Goal: Task Accomplishment & Management: Use online tool/utility

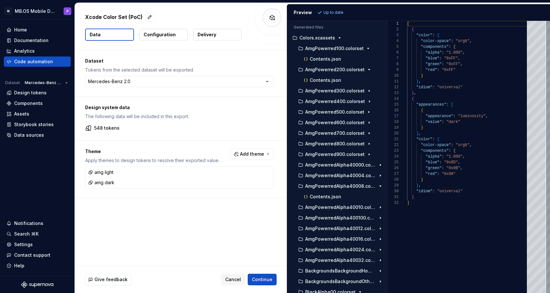
scroll to position [58, 0]
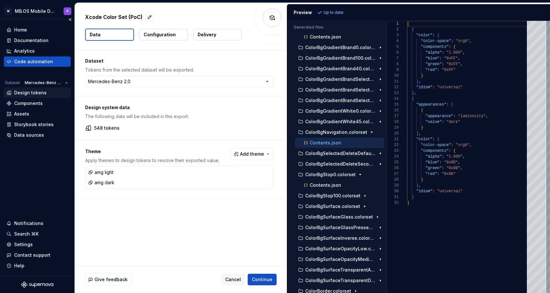
click at [34, 92] on div "Design tokens" at bounding box center [30, 93] width 32 height 6
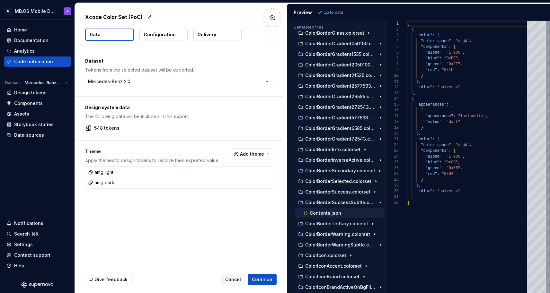
scroll to position [1405, 0]
click at [370, 244] on p "ColorBorderWarningSubtle.colorset" at bounding box center [340, 244] width 71 height 5
click at [360, 254] on div "Contents.json" at bounding box center [344, 255] width 82 height 6
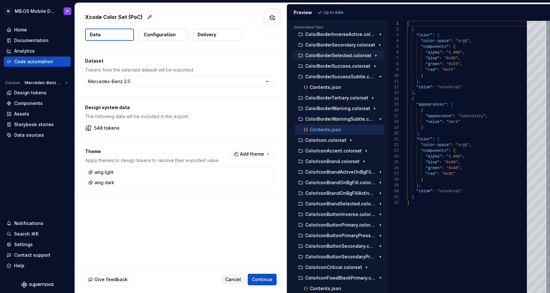
scroll to position [1536, 0]
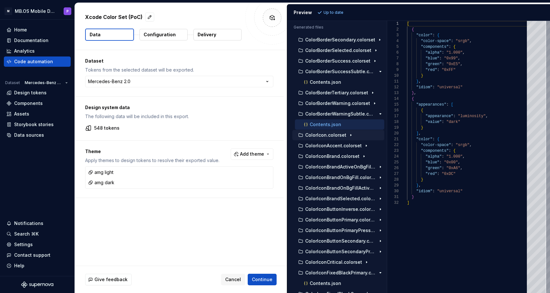
click at [348, 135] on icon "button" at bounding box center [350, 135] width 5 height 5
click at [343, 146] on div "Contents.json" at bounding box center [344, 146] width 82 height 6
type textarea "**********"
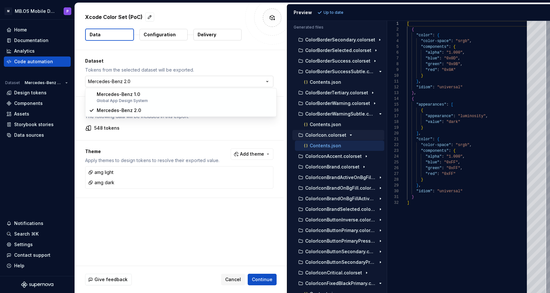
click at [270, 83] on html "**********" at bounding box center [275, 146] width 550 height 293
click at [271, 80] on html "**********" at bounding box center [275, 146] width 550 height 293
click at [255, 154] on span "Add theme" at bounding box center [252, 154] width 24 height 6
click at [156, 222] on html "**********" at bounding box center [275, 146] width 550 height 293
click at [257, 155] on span "Add theme" at bounding box center [252, 154] width 24 height 6
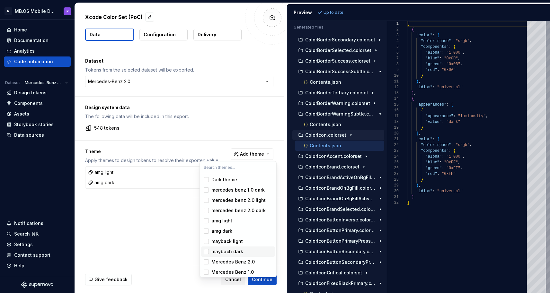
click at [242, 249] on div "maybach dark" at bounding box center [242, 252] width 61 height 6
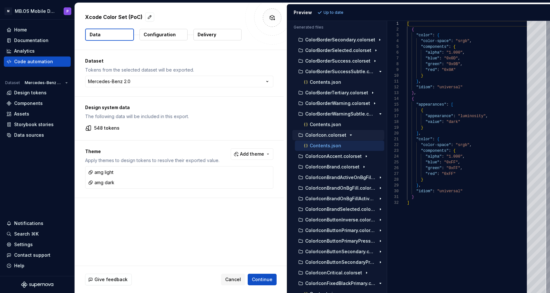
click at [147, 209] on html "**********" at bounding box center [275, 146] width 550 height 293
click at [163, 36] on p "Configuration" at bounding box center [160, 35] width 32 height 6
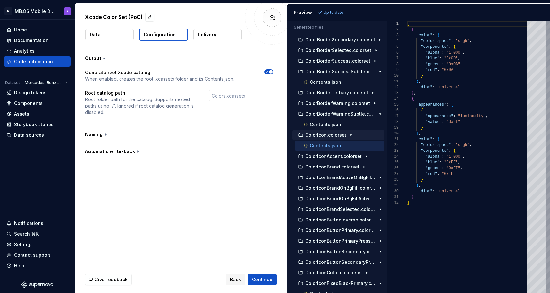
click at [221, 36] on button "Delivery" at bounding box center [218, 35] width 48 height 12
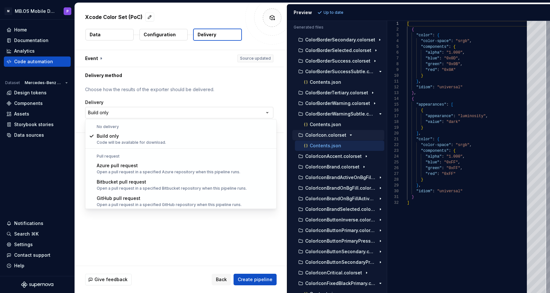
click at [151, 113] on html "**********" at bounding box center [275, 146] width 550 height 293
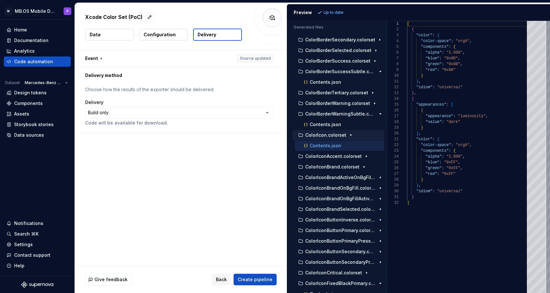
click at [233, 97] on html "**********" at bounding box center [275, 146] width 550 height 293
click at [162, 34] on p "Configuration" at bounding box center [160, 35] width 32 height 6
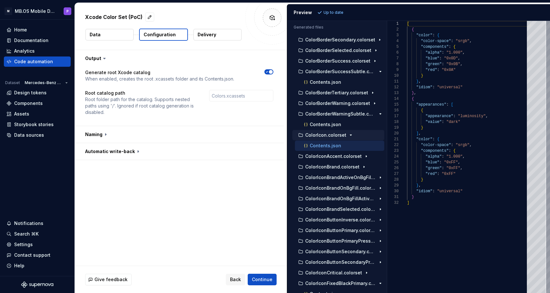
click at [115, 33] on button "Data" at bounding box center [110, 35] width 48 height 12
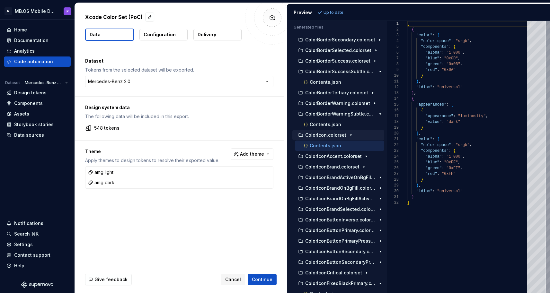
click at [168, 35] on p "Configuration" at bounding box center [160, 35] width 32 height 6
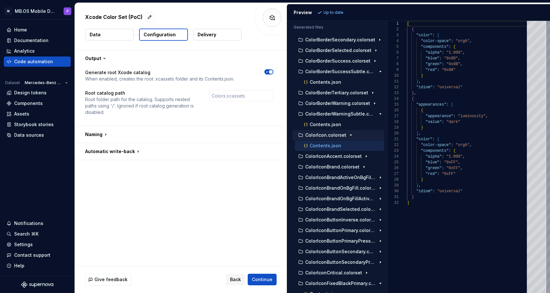
click at [232, 35] on button "Delivery" at bounding box center [218, 35] width 48 height 12
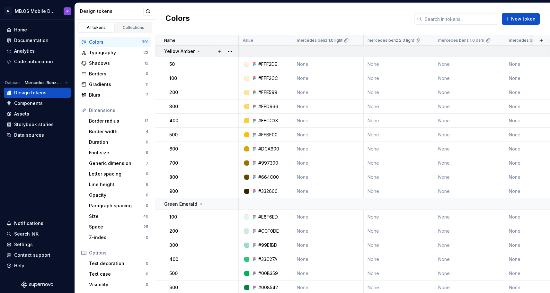
click at [192, 50] on p "Yellow Amber" at bounding box center [179, 51] width 31 height 6
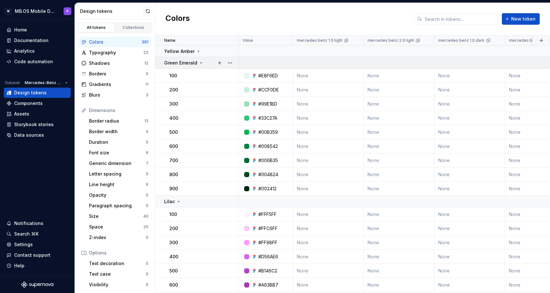
click at [196, 63] on p "Green Emerald" at bounding box center [180, 63] width 33 height 6
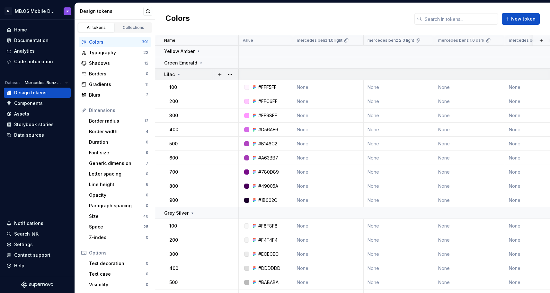
click at [188, 76] on div "Lilac" at bounding box center [201, 74] width 74 height 6
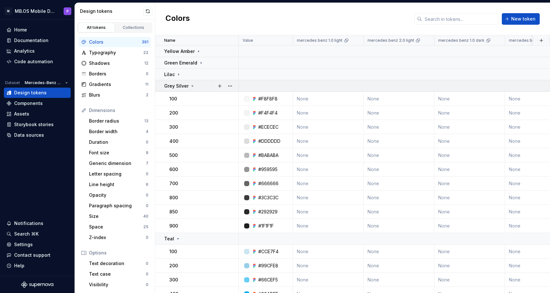
click at [184, 87] on p "Grey Silver" at bounding box center [176, 86] width 24 height 6
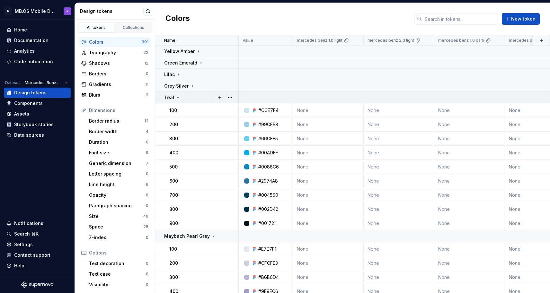
click at [182, 99] on div "Teal" at bounding box center [201, 98] width 74 height 6
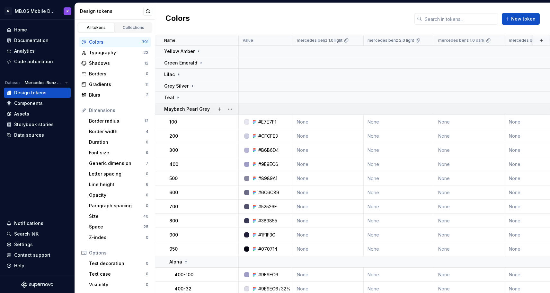
click at [182, 108] on p "Maybach Pearl Grey" at bounding box center [187, 109] width 46 height 6
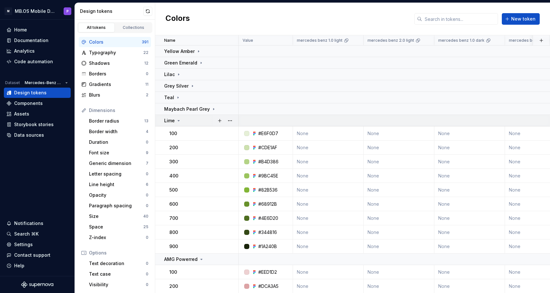
click at [184, 118] on div "Lime" at bounding box center [201, 121] width 74 height 6
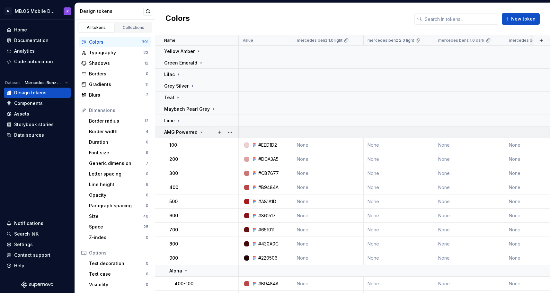
click at [182, 131] on p "AMG Powerred" at bounding box center [180, 132] width 33 height 6
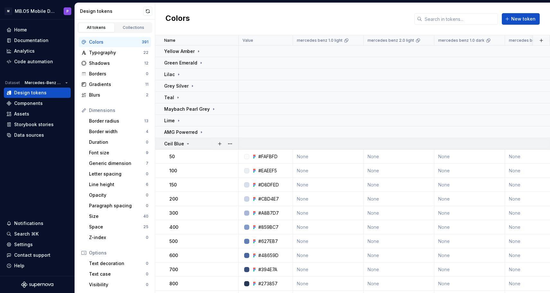
click at [182, 148] on td "Ceil Blue" at bounding box center [197, 144] width 84 height 12
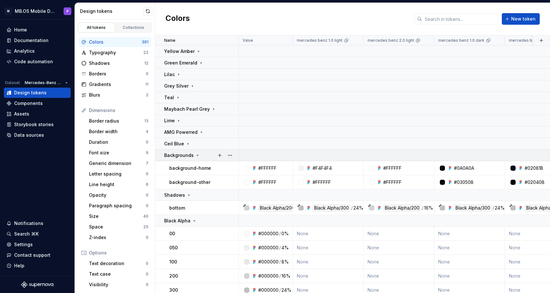
click at [182, 152] on p "Backgrounds" at bounding box center [179, 155] width 30 height 6
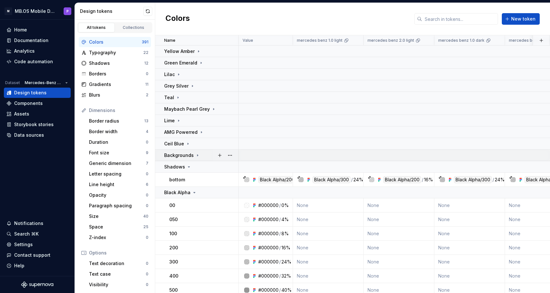
click at [185, 154] on p "Backgrounds" at bounding box center [179, 155] width 30 height 6
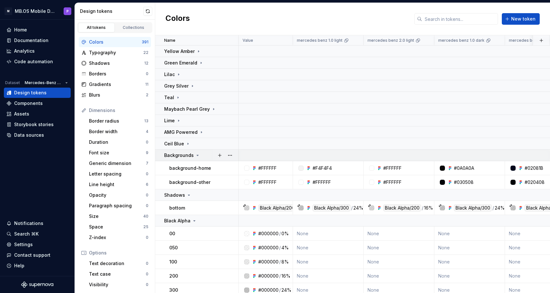
click at [185, 154] on p "Backgrounds" at bounding box center [179, 155] width 30 height 6
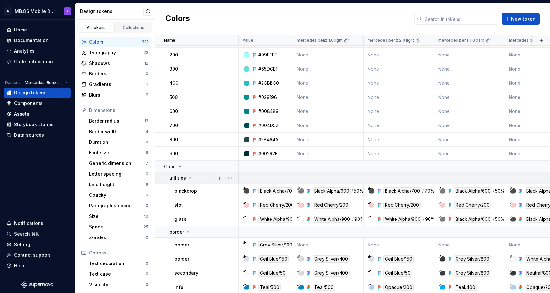
scroll to position [967, 0]
click at [187, 178] on icon at bounding box center [189, 177] width 5 height 5
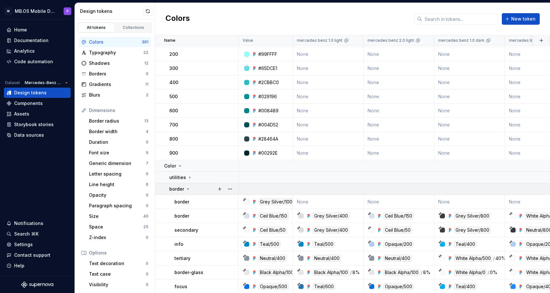
click at [185, 187] on icon at bounding box center [187, 189] width 5 height 5
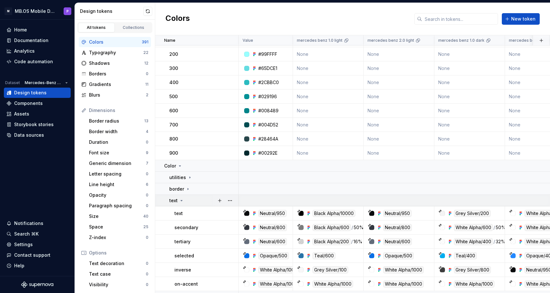
click at [184, 199] on icon at bounding box center [181, 200] width 5 height 5
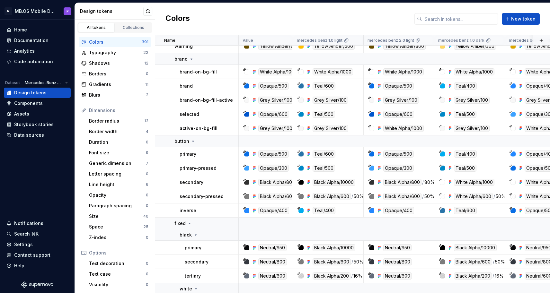
scroll to position [1282, 0]
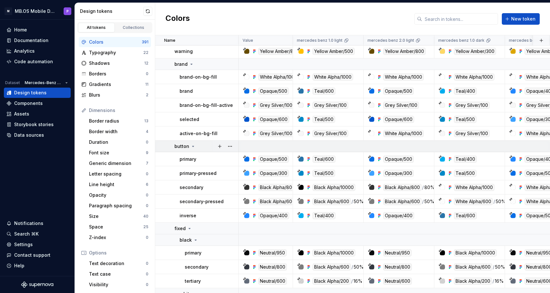
click at [191, 147] on icon at bounding box center [193, 146] width 5 height 5
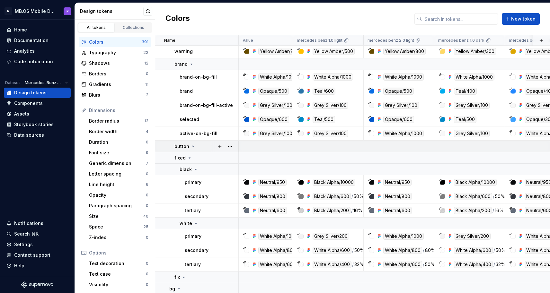
click at [191, 147] on icon at bounding box center [193, 146] width 5 height 5
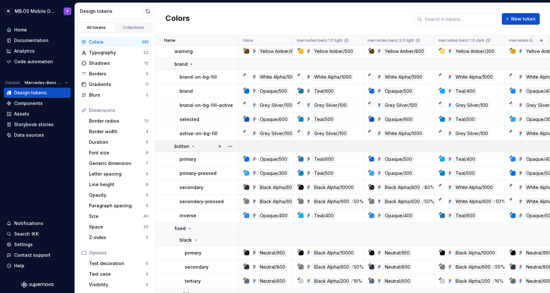
click at [191, 147] on icon at bounding box center [193, 146] width 5 height 5
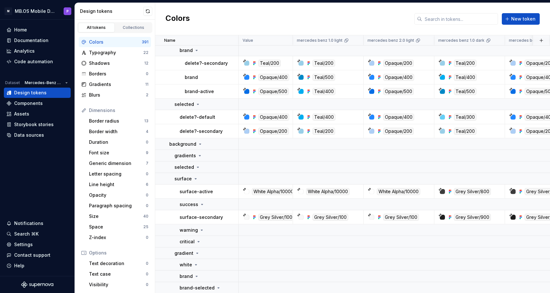
scroll to position [2311, 0]
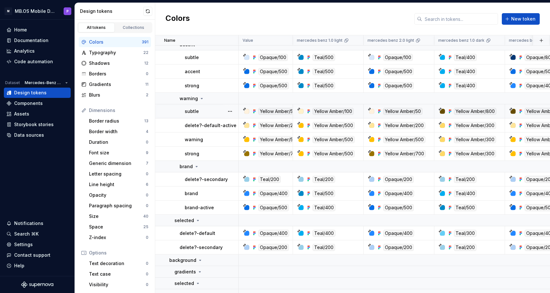
click at [205, 111] on div "subtle" at bounding box center [211, 111] width 53 height 6
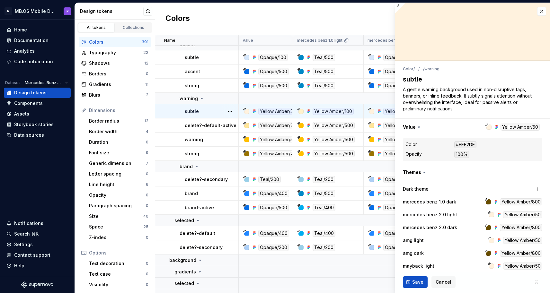
type textarea "*"
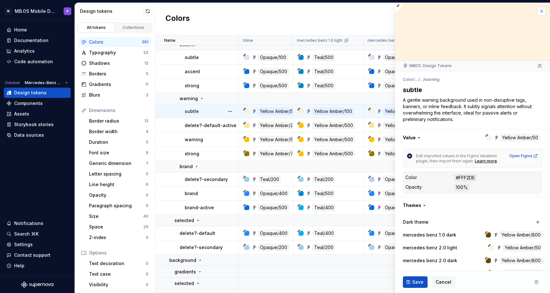
click at [544, 13] on button "button" at bounding box center [541, 11] width 9 height 9
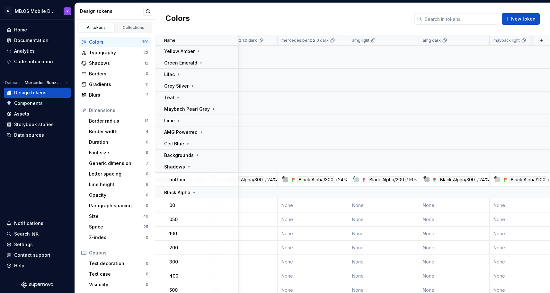
scroll to position [0, 228]
